Goal: Find specific page/section: Locate a particular part of the current website

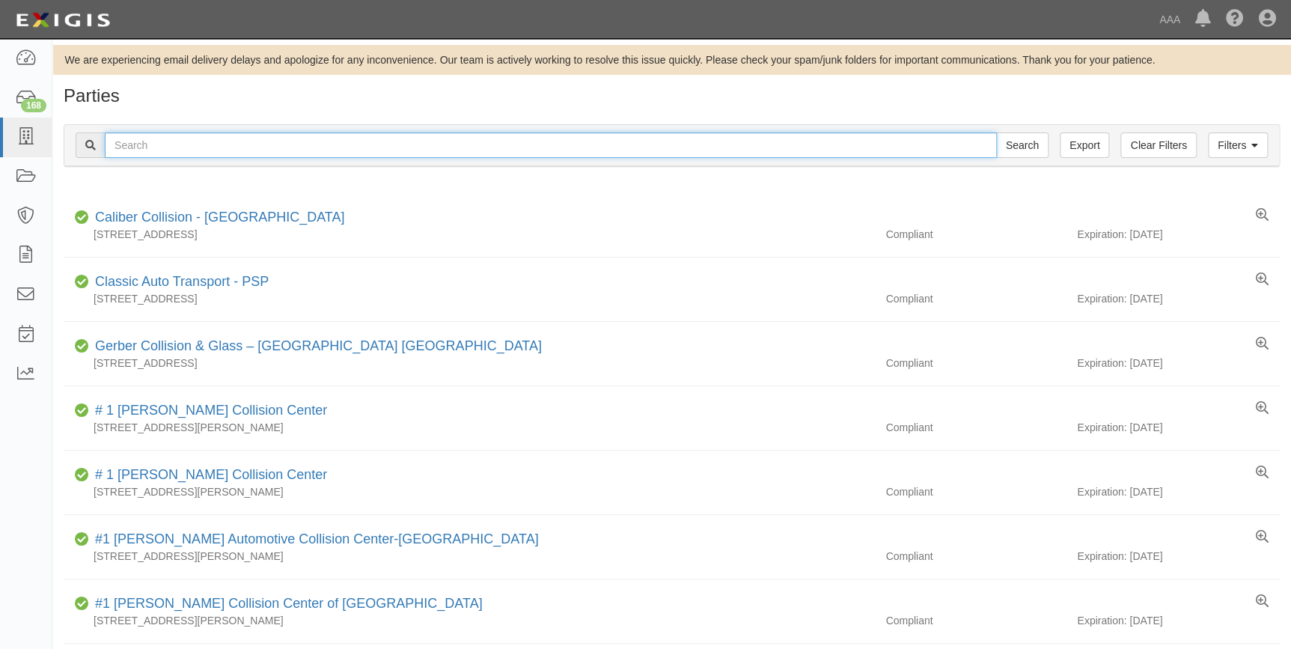
click at [691, 142] on input "text" at bounding box center [551, 144] width 892 height 25
type input "19274"
click at [996, 132] on input "Search" at bounding box center [1022, 144] width 52 height 25
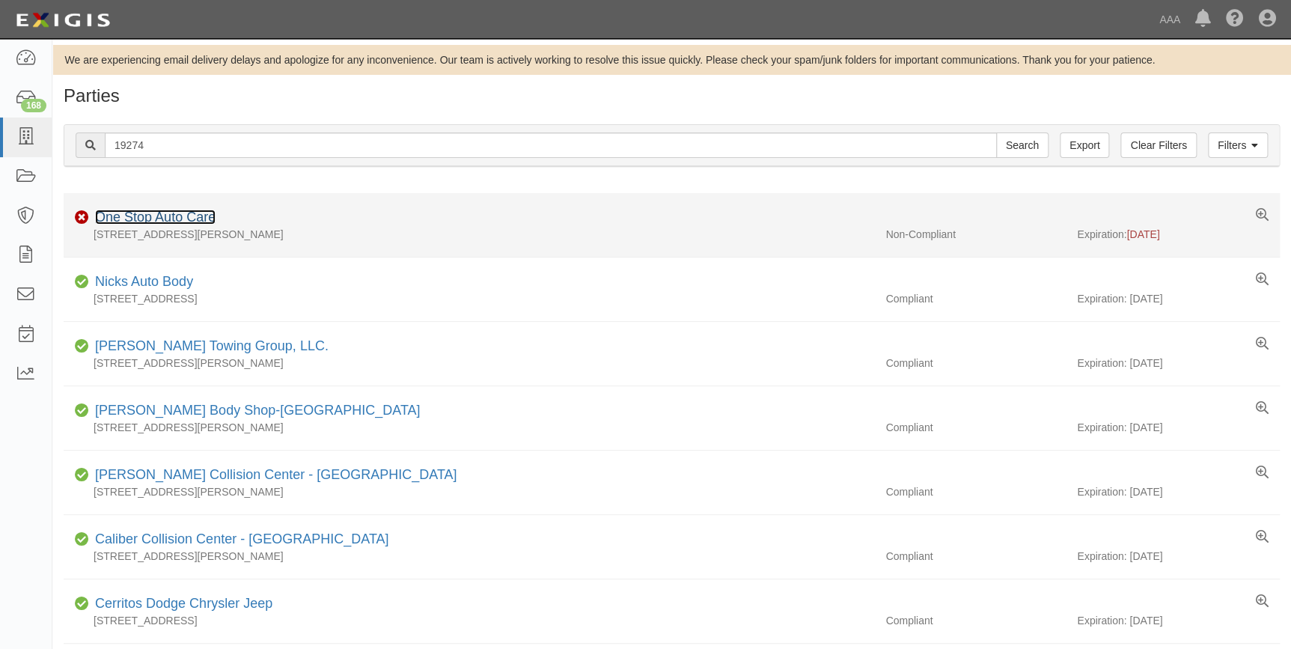
drag, startPoint x: 0, startPoint y: 0, endPoint x: 162, endPoint y: 217, distance: 270.6
click at [162, 217] on link "One Stop Auto Care" at bounding box center [155, 217] width 120 height 15
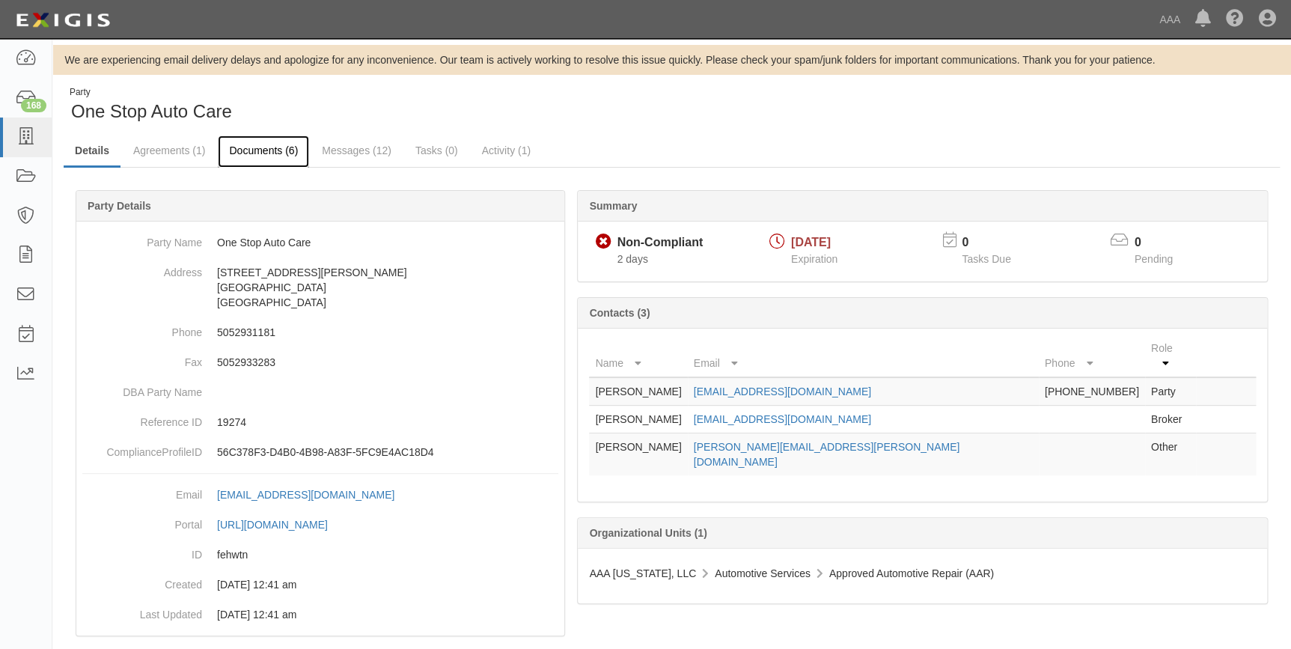
click at [272, 145] on link "Documents (6)" at bounding box center [263, 151] width 91 height 32
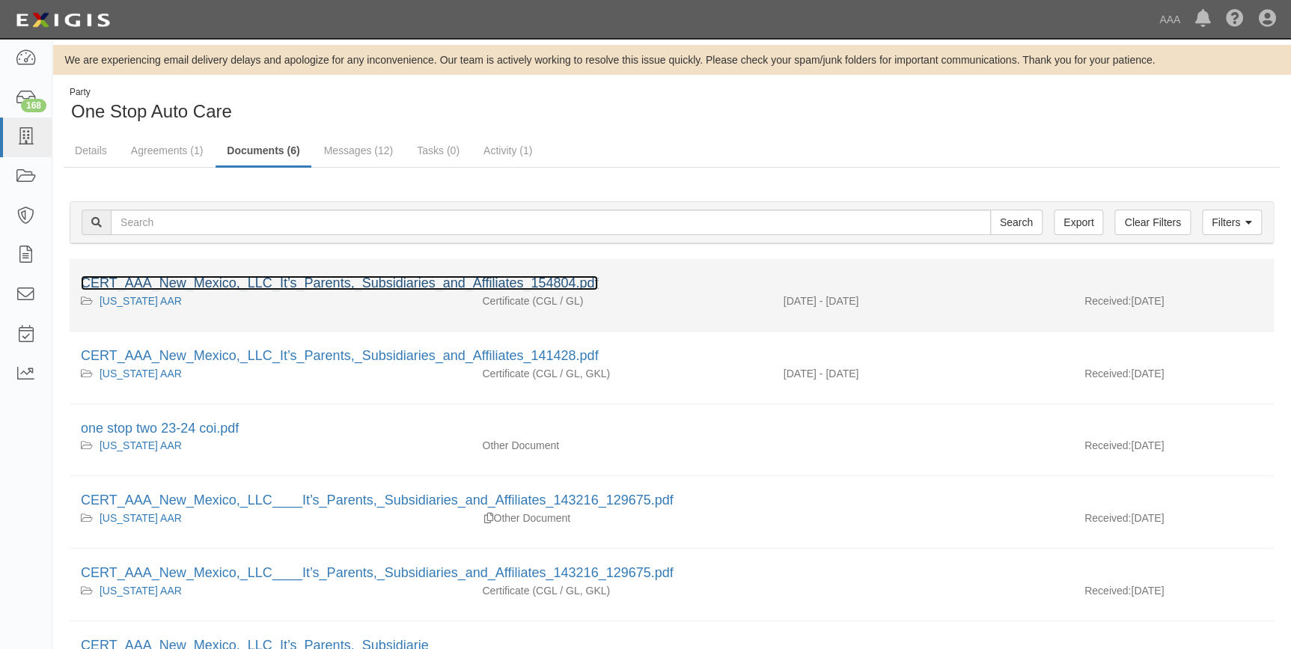
click at [367, 282] on link "CERT_AAA_New_Mexico,_LLC_It’s_Parents,_Subsidiaries_and_Affiliates_154804.pdf" at bounding box center [339, 282] width 517 height 15
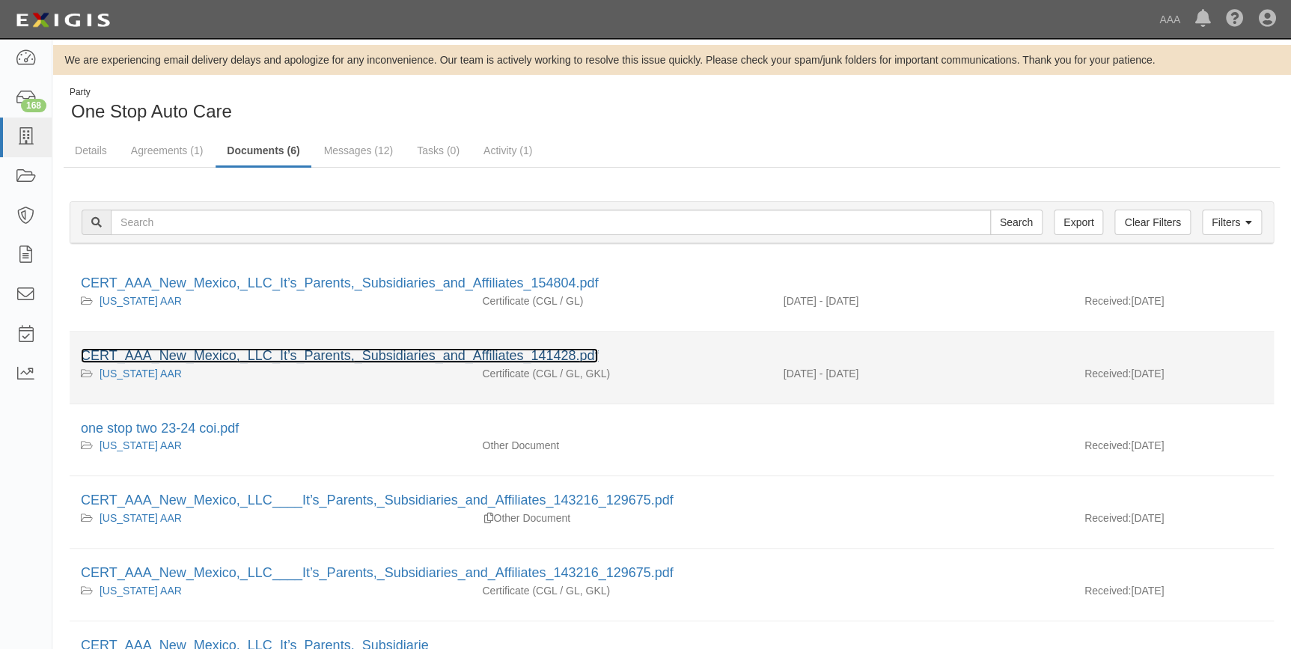
click at [381, 351] on link "CERT_AAA_New_Mexico,_LLC_It’s_Parents,_Subsidiaries_and_Affiliates_141428.pdf" at bounding box center [339, 355] width 517 height 15
